Goal: Task Accomplishment & Management: Complete application form

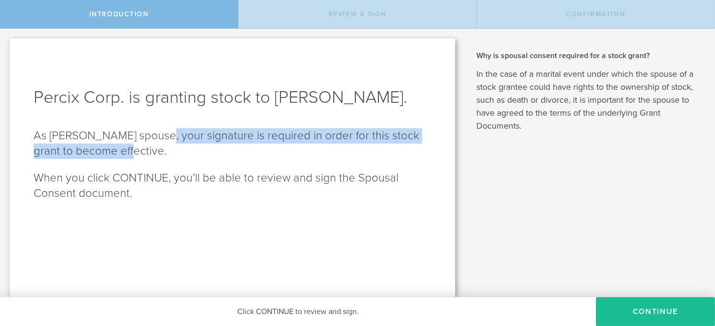
drag, startPoint x: 148, startPoint y: 135, endPoint x: 106, endPoint y: 150, distance: 44.6
click at [106, 150] on p "As [PERSON_NAME] spouse, your signature is required in order for this stock gra…" at bounding box center [233, 143] width 398 height 31
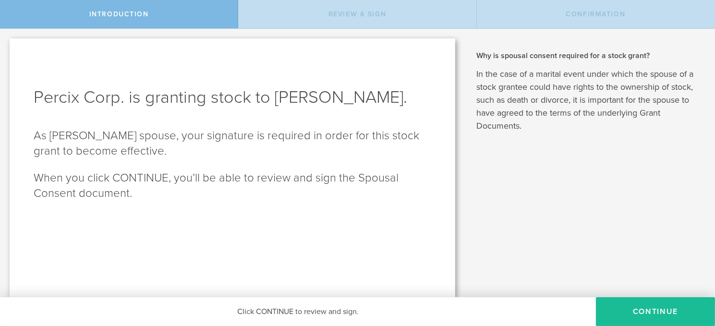
click at [101, 175] on p "When you click CONTINUE, you’ll be able to review and sign the Spousal Consent …" at bounding box center [233, 185] width 398 height 31
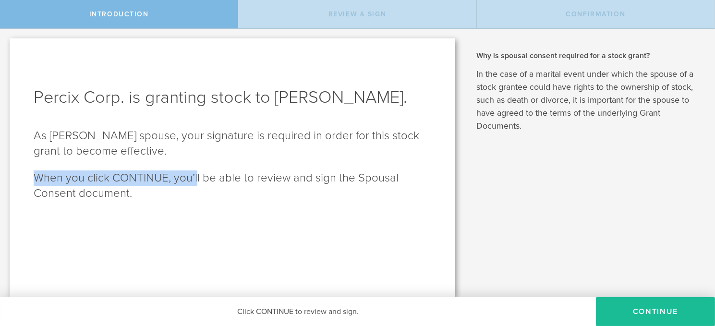
drag, startPoint x: 38, startPoint y: 176, endPoint x: 198, endPoint y: 178, distance: 159.9
click at [198, 178] on p "When you click CONTINUE, you’ll be able to review and sign the Spousal Consent …" at bounding box center [233, 185] width 398 height 31
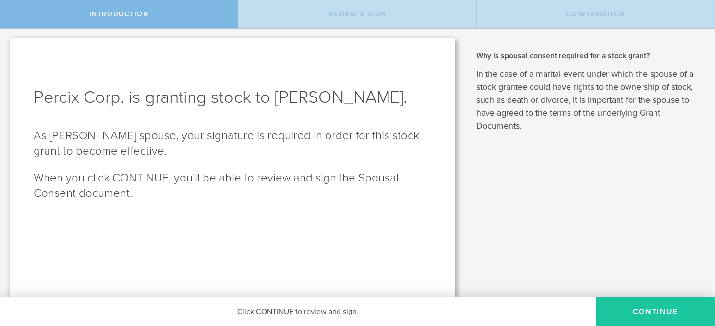
click at [624, 309] on button "CONTINUE" at bounding box center [655, 311] width 119 height 29
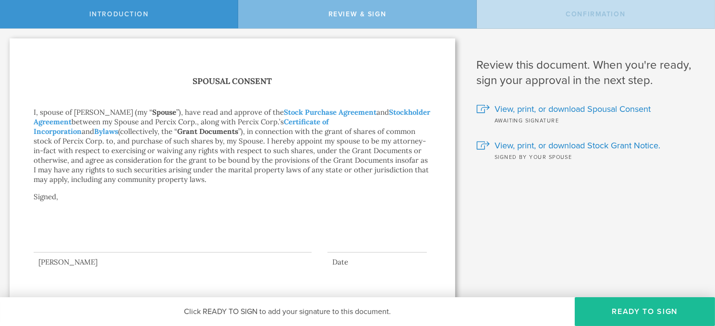
click at [121, 121] on p "I, spouse of [PERSON_NAME] (my “ Spouse ”), have read and approve of the Stock …" at bounding box center [233, 146] width 398 height 77
click at [223, 123] on p "I, spouse of [PERSON_NAME] (my “ Spouse ”), have read and approve of the Stock …" at bounding box center [233, 146] width 398 height 77
click at [50, 112] on p "I, spouse of [PERSON_NAME] (my “ Spouse ”), have read and approve of the Stock …" at bounding box center [233, 146] width 398 height 77
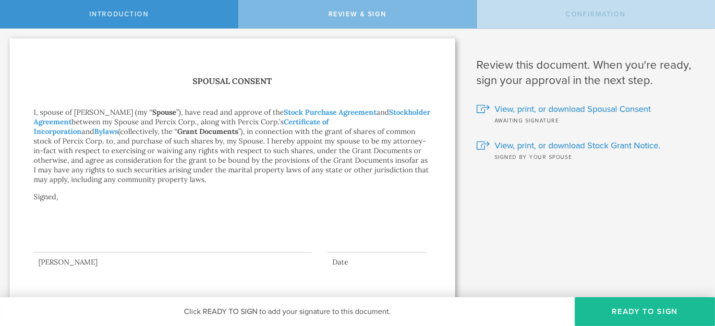
click at [89, 112] on p "I, spouse of [PERSON_NAME] (my “ Spouse ”), have read and approve of the Stock …" at bounding box center [233, 146] width 398 height 77
click at [80, 113] on p "I, spouse of [PERSON_NAME] (my “ Spouse ”), have read and approve of the Stock …" at bounding box center [233, 146] width 398 height 77
drag, startPoint x: 35, startPoint y: 112, endPoint x: 40, endPoint y: 112, distance: 5.3
click at [40, 112] on p "I, spouse of [PERSON_NAME] (my “ Spouse ”), have read and approve of the Stock …" at bounding box center [233, 146] width 398 height 77
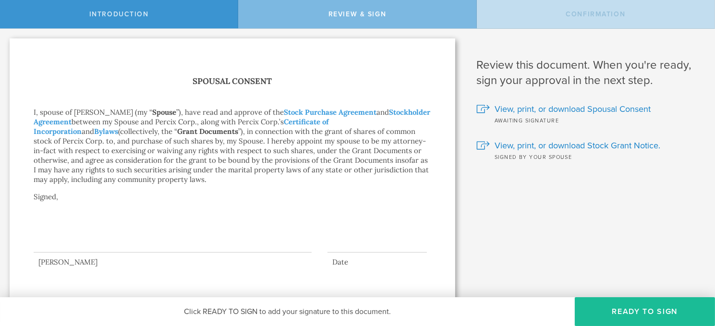
click at [77, 112] on p "I, spouse of [PERSON_NAME] (my “ Spouse ”), have read and approve of the Stock …" at bounding box center [233, 146] width 398 height 77
click at [159, 112] on p "I, spouse of [PERSON_NAME] (my “ Spouse ”), have read and approve of the Stock …" at bounding box center [233, 146] width 398 height 77
click at [219, 110] on p "I, spouse of [PERSON_NAME] (my “ Spouse ”), have read and approve of the Stock …" at bounding box center [233, 146] width 398 height 77
click at [37, 112] on p "I, spouse of [PERSON_NAME] (my “ Spouse ”), have read and approve of the Stock …" at bounding box center [233, 146] width 398 height 77
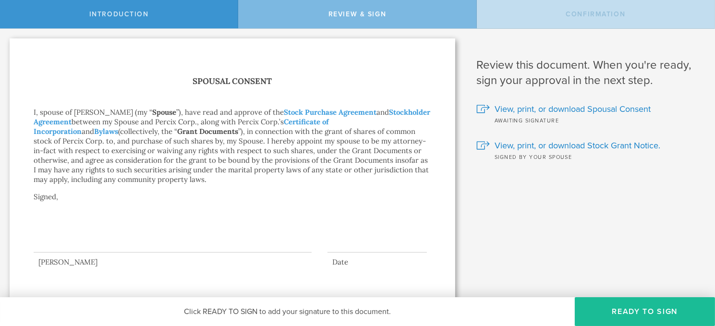
click at [164, 114] on p "I, spouse of [PERSON_NAME] (my “ Spouse ”), have read and approve of the Stock …" at bounding box center [233, 146] width 398 height 77
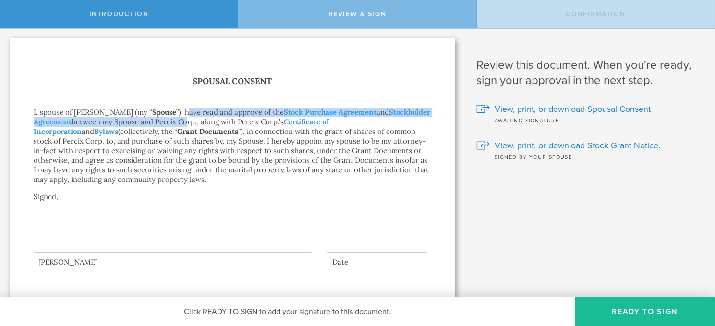
drag, startPoint x: 193, startPoint y: 112, endPoint x: 186, endPoint y: 121, distance: 11.3
click at [186, 121] on p "I, spouse of [PERSON_NAME] (my “ Spouse ”), have read and approve of the Stock …" at bounding box center [233, 146] width 398 height 77
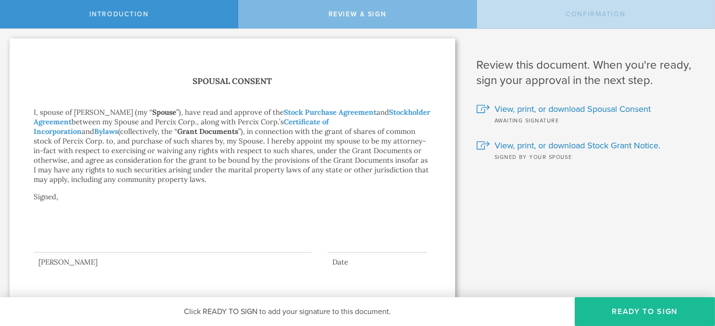
click at [243, 148] on p "I, spouse of [PERSON_NAME] (my “ Spouse ”), have read and approve of the Stock …" at bounding box center [233, 146] width 398 height 77
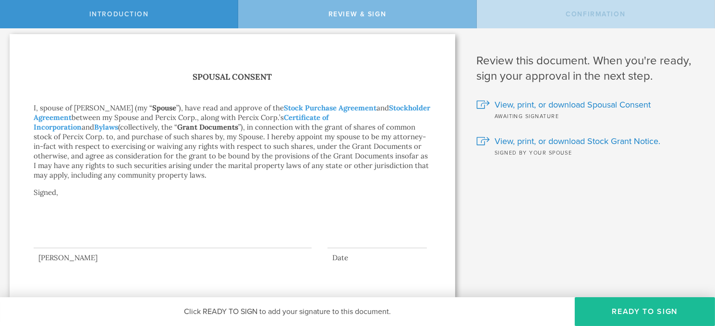
scroll to position [5, 0]
click at [142, 235] on div at bounding box center [173, 228] width 278 height 38
click at [603, 315] on button "Ready to Sign" at bounding box center [645, 311] width 140 height 29
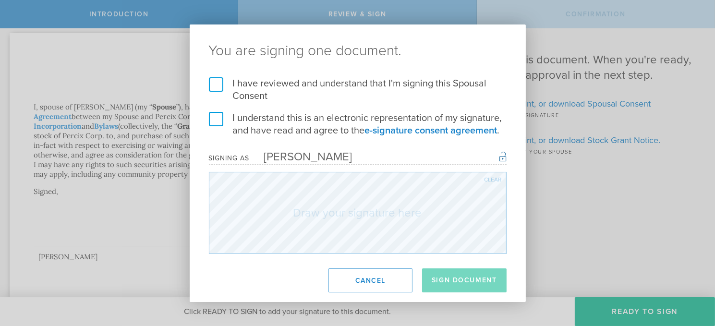
click at [273, 86] on label "I have reviewed and understand that I'm signing this Spousal Consent" at bounding box center [358, 89] width 298 height 25
click at [0, 0] on input "I have reviewed and understand that I'm signing this Spousal Consent" at bounding box center [0, 0] width 0 height 0
click at [222, 118] on label "I understand this is an electronic representation of my signature, and have rea…" at bounding box center [358, 124] width 298 height 25
click at [0, 0] on input "I understand this is an electronic representation of my signature, and have rea…" at bounding box center [0, 0] width 0 height 0
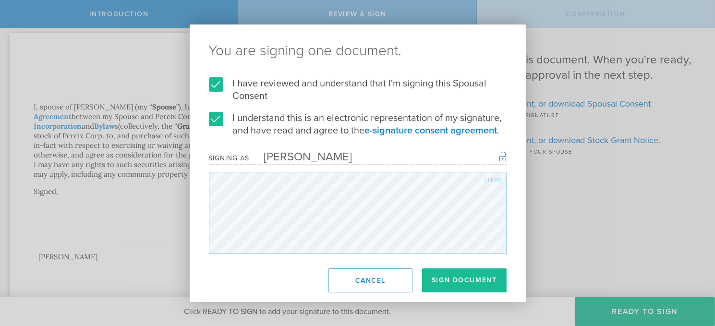
click at [488, 177] on div "Clear" at bounding box center [493, 180] width 17 height 6
click at [470, 280] on button "Sign Document" at bounding box center [464, 280] width 85 height 24
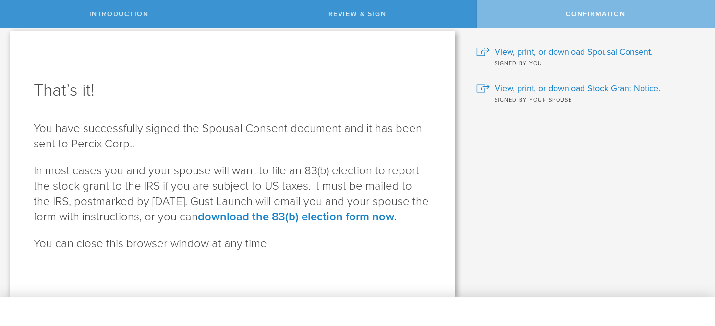
scroll to position [22, 0]
drag, startPoint x: 305, startPoint y: 157, endPoint x: 333, endPoint y: 156, distance: 27.4
click at [333, 163] on p "In most cases you and your spouse will want to file an 83(b) election to report…" at bounding box center [233, 193] width 398 height 61
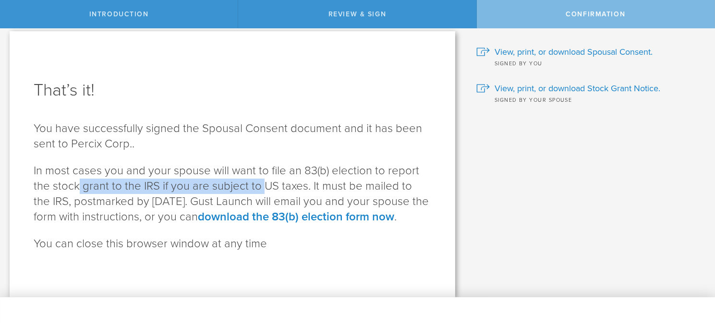
drag, startPoint x: 79, startPoint y: 173, endPoint x: 261, endPoint y: 170, distance: 181.6
click at [261, 170] on p "In most cases you and your spouse will want to file an 83(b) election to report…" at bounding box center [233, 193] width 398 height 61
click at [248, 173] on p "In most cases you and your spouse will want to file an 83(b) election to report…" at bounding box center [233, 193] width 398 height 61
